Goal: Task Accomplishment & Management: Manage account settings

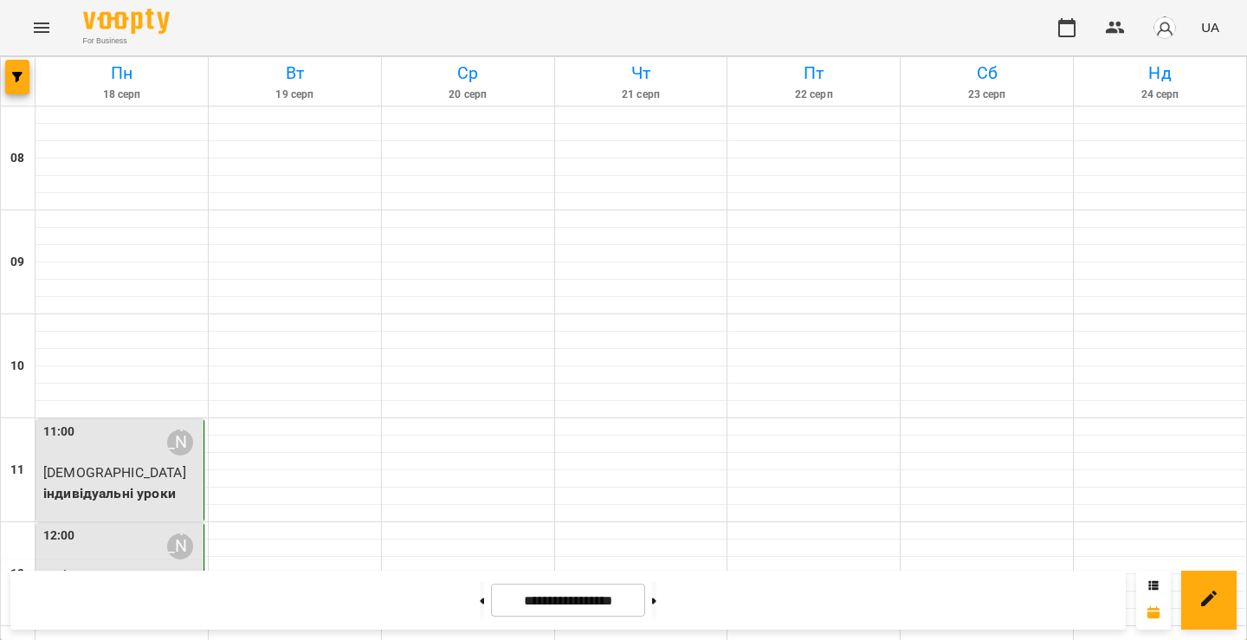
scroll to position [624, 0]
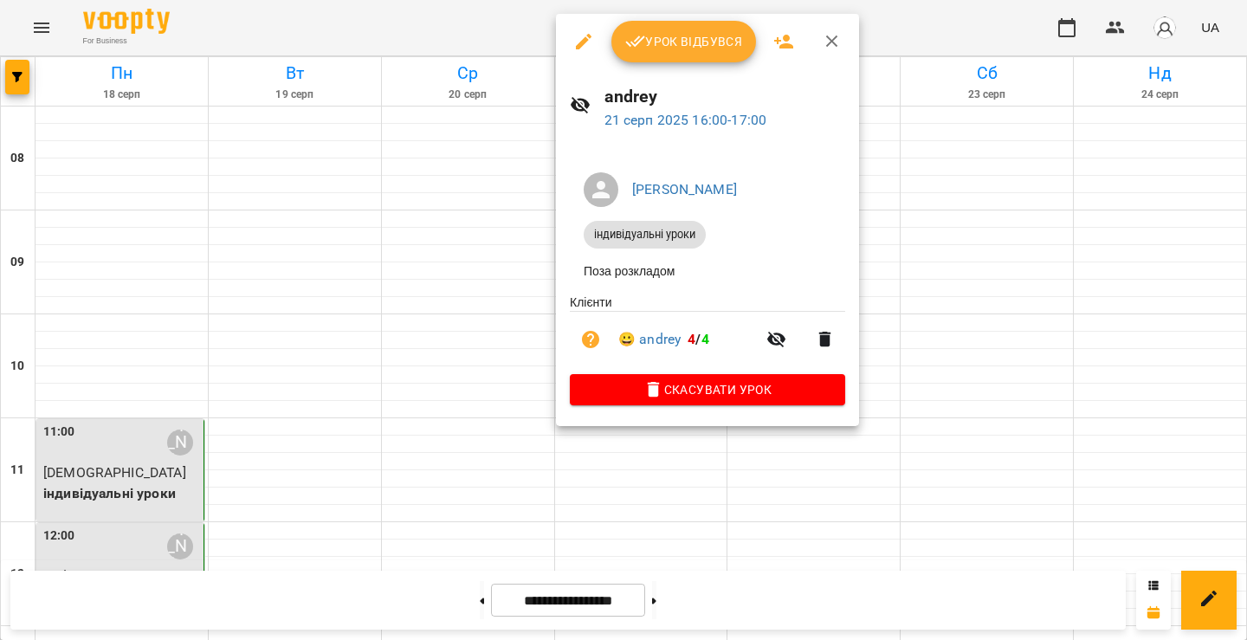
click at [701, 46] on span "Урок відбувся" at bounding box center [684, 41] width 118 height 21
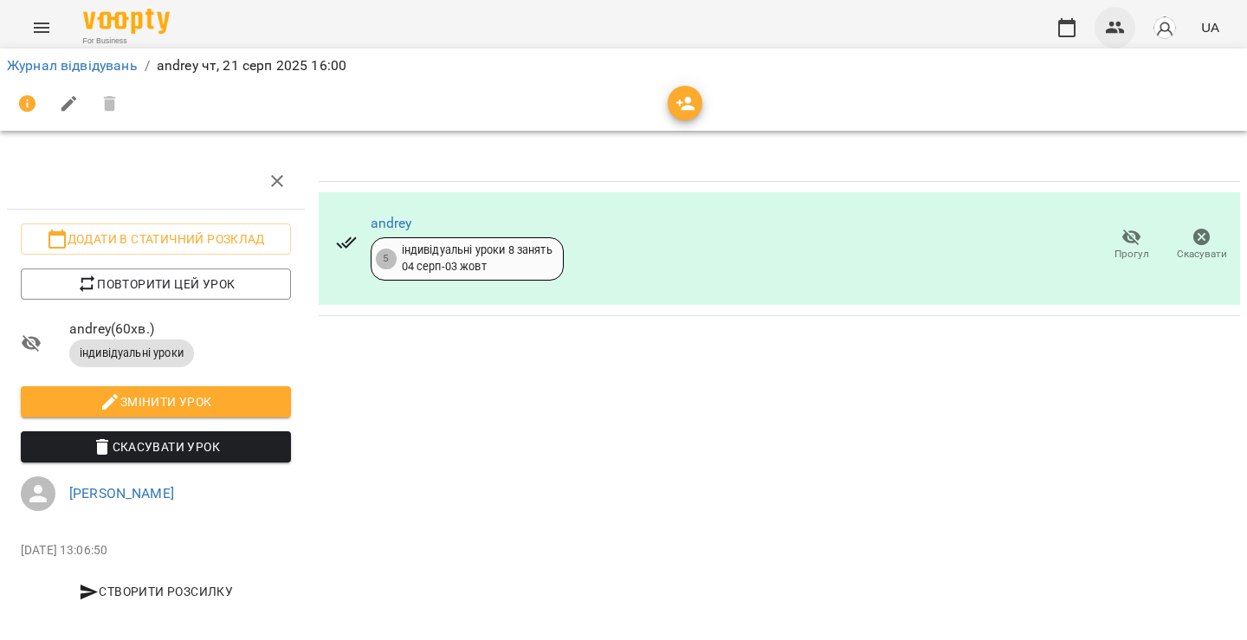
click at [1111, 33] on icon "button" at bounding box center [1115, 28] width 19 height 12
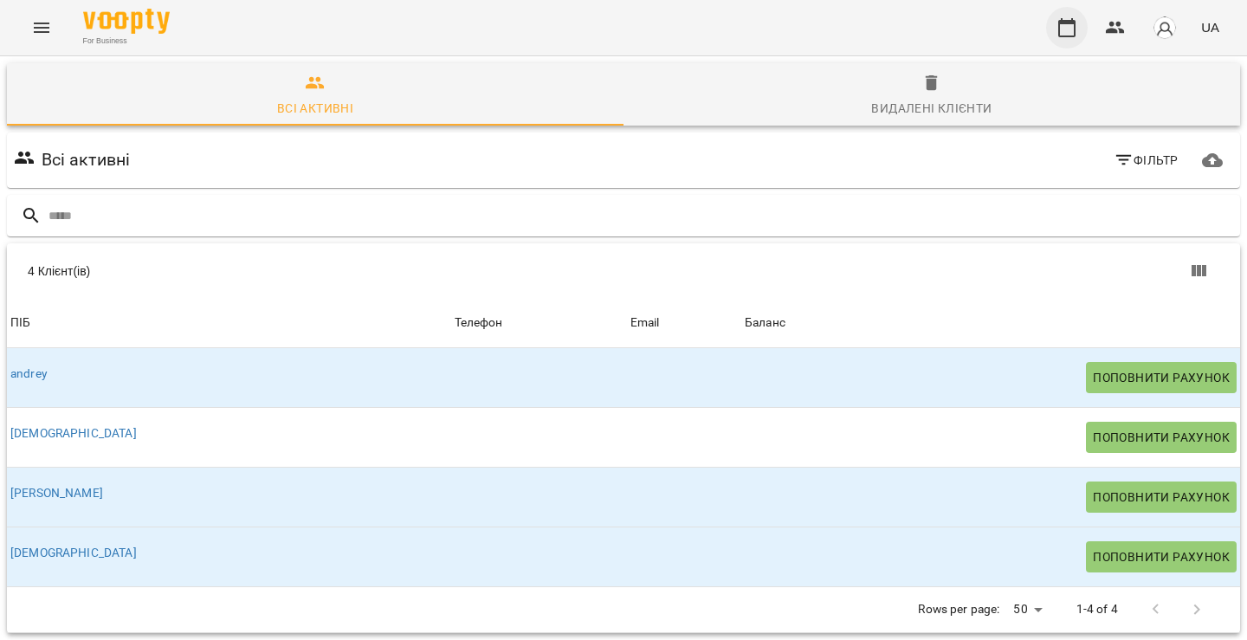
click at [1069, 16] on button "button" at bounding box center [1067, 28] width 42 height 42
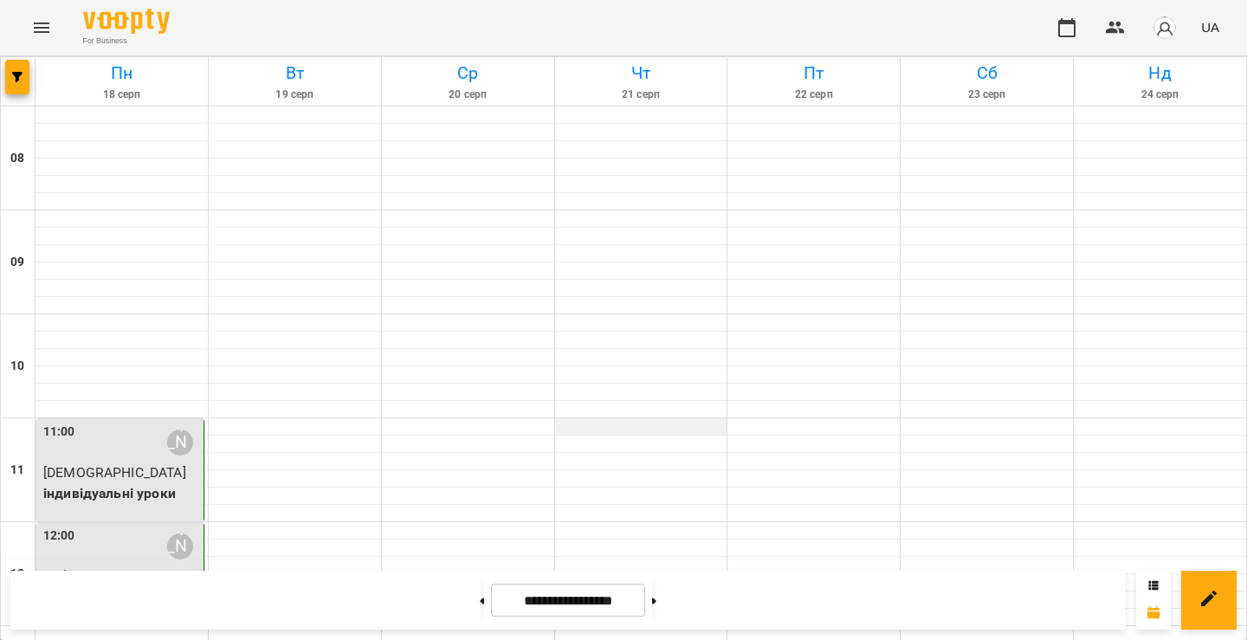
scroll to position [499, 0]
